Goal: Navigation & Orientation: Find specific page/section

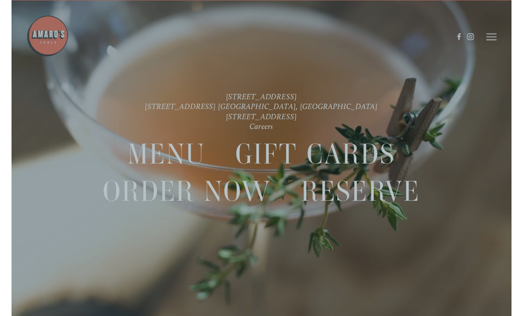
scroll to position [19, 0]
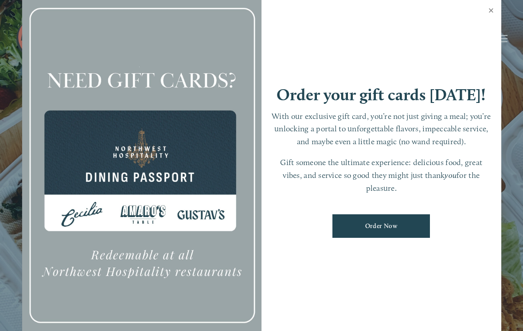
click at [491, 13] on link "Close" at bounding box center [491, 11] width 17 height 25
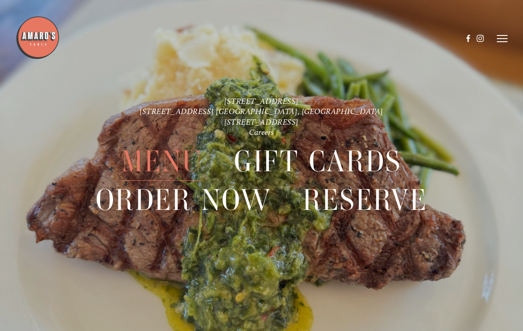
click at [469, 37] on use at bounding box center [468, 38] width 15 height 15
click at [168, 164] on span "Menu" at bounding box center [161, 162] width 81 height 38
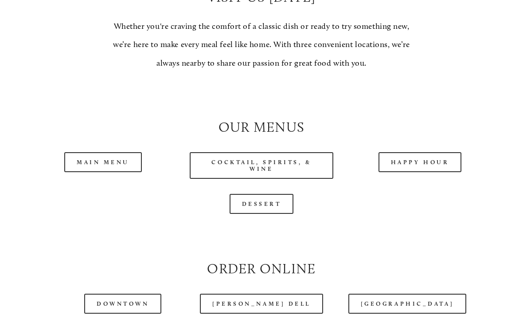
scroll to position [711, 0]
click at [310, 170] on link "Cocktail, Spirits, & Wine" at bounding box center [261, 165] width 143 height 27
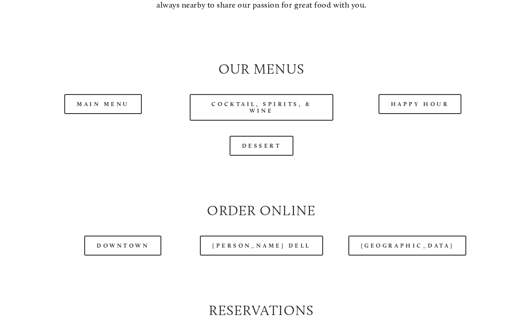
scroll to position [769, 0]
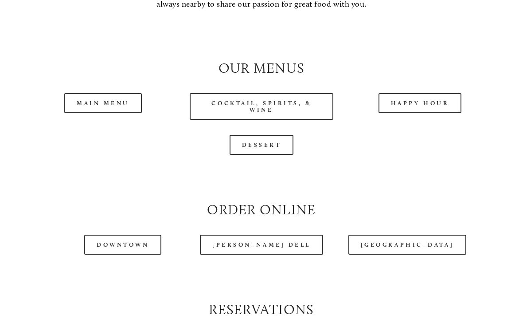
click at [86, 110] on link "Main Menu" at bounding box center [103, 103] width 78 height 20
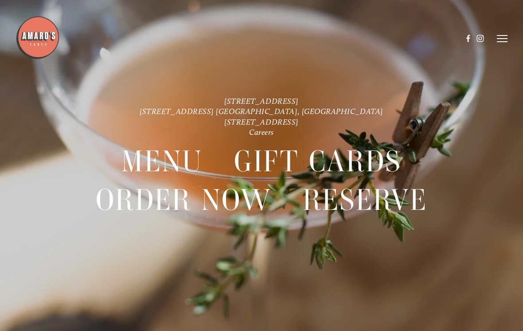
scroll to position [19, 0]
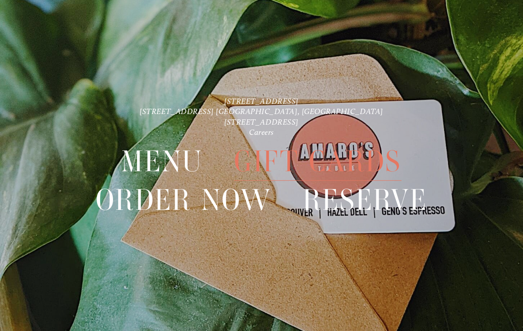
click at [347, 158] on span "Gift Cards" at bounding box center [317, 162] width 167 height 38
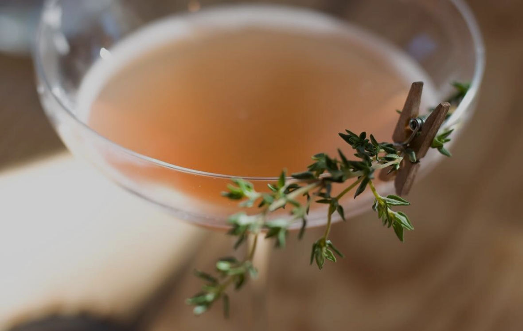
scroll to position [19, 0]
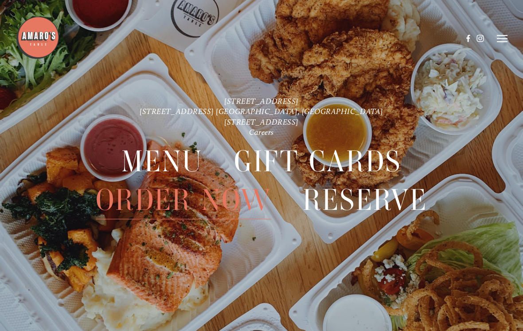
click at [299, 97] on link "[STREET_ADDRESS]" at bounding box center [261, 100] width 74 height 9
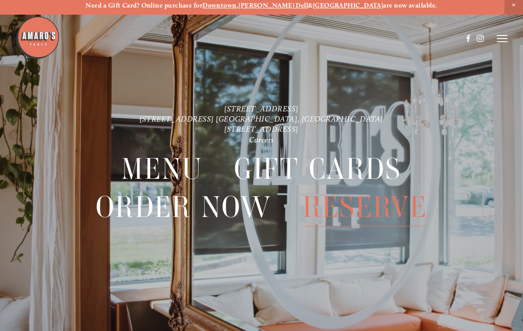
scroll to position [4, 0]
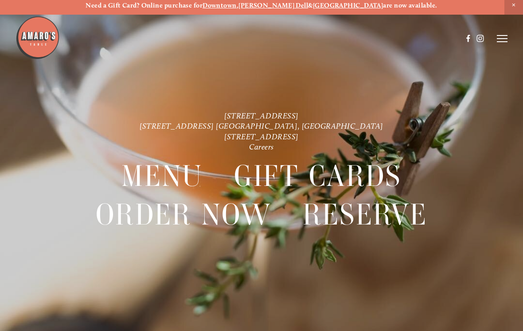
click at [4, 83] on div at bounding box center [261, 165] width 523 height 331
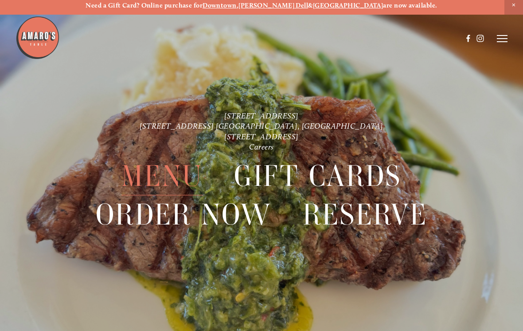
click at [6, 77] on div at bounding box center [261, 165] width 523 height 331
